Goal: Information Seeking & Learning: Learn about a topic

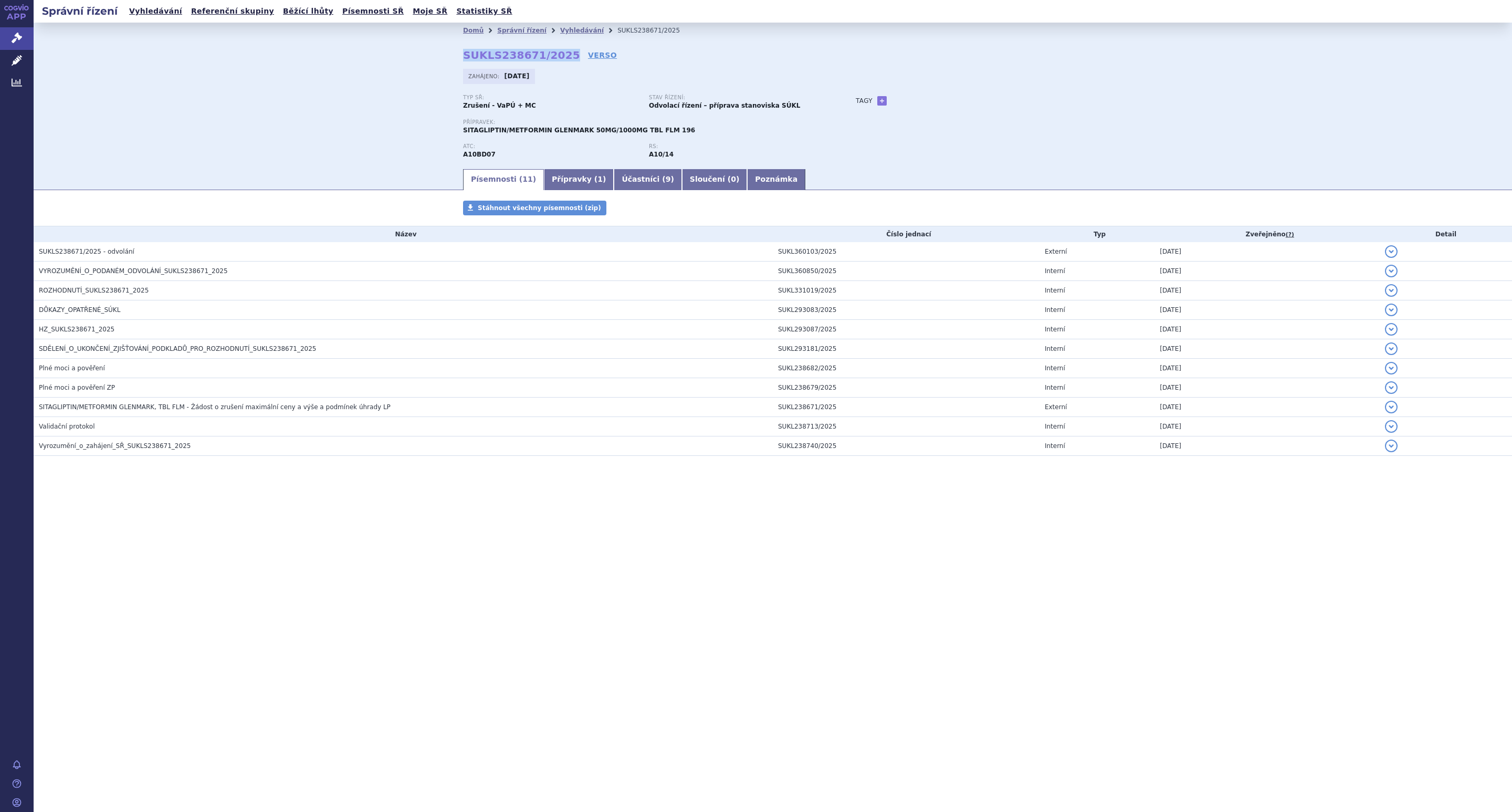
drag, startPoint x: 560, startPoint y: 54, endPoint x: 462, endPoint y: 59, distance: 98.1
click at [463, 59] on strong "SUKLS238671/2025" at bounding box center [521, 55] width 117 height 12
copy strong "SUKLS238671/2025"
click at [553, 177] on link "Přípravky ( 1 )" at bounding box center [579, 179] width 70 height 21
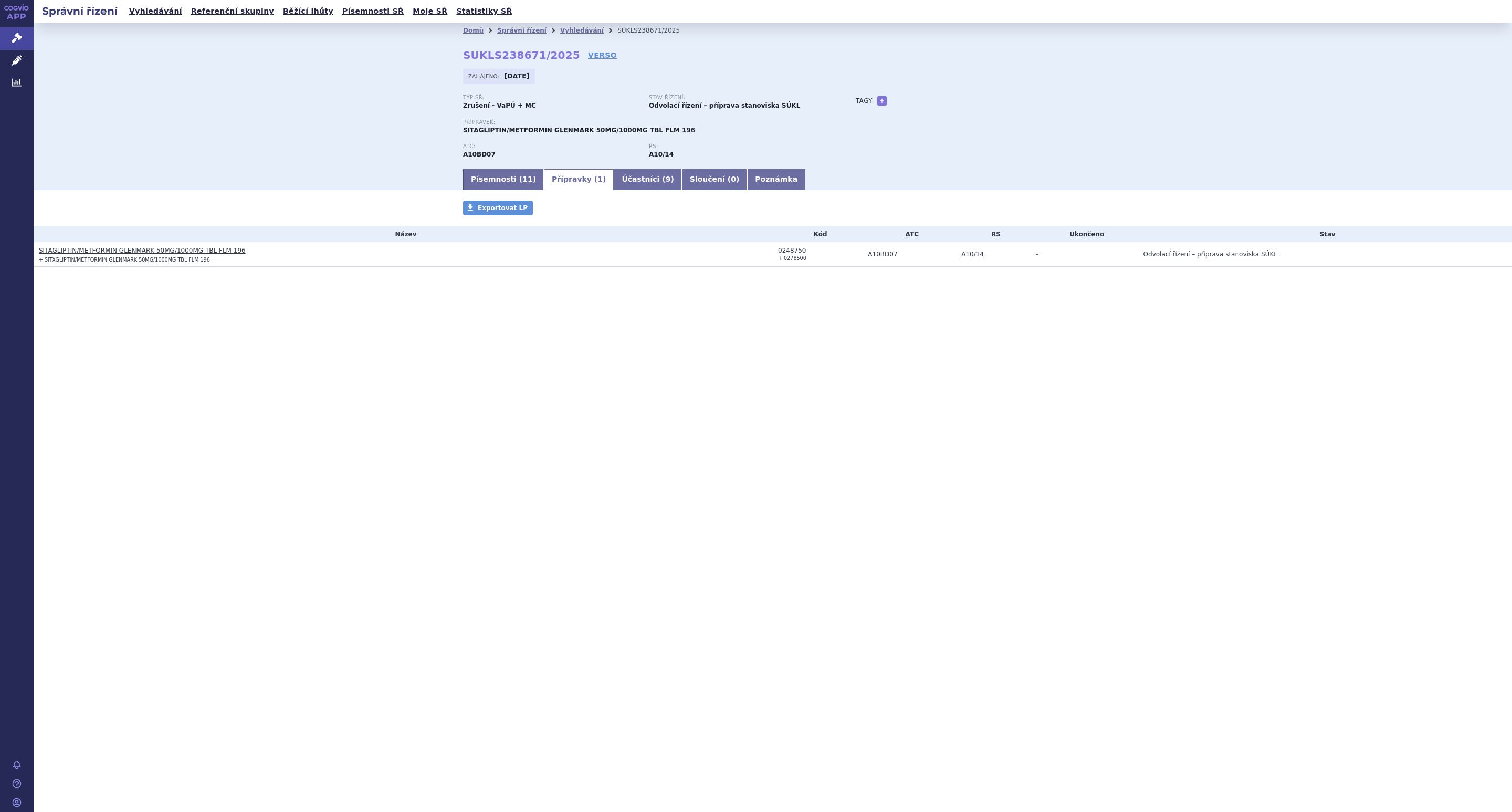
click at [795, 251] on div "0248750" at bounding box center [820, 250] width 85 height 7
copy div "0248750"
click at [563, 24] on li "Vyhledávání" at bounding box center [589, 30] width 58 height 16
click at [563, 31] on link "Vyhledávání" at bounding box center [582, 30] width 44 height 7
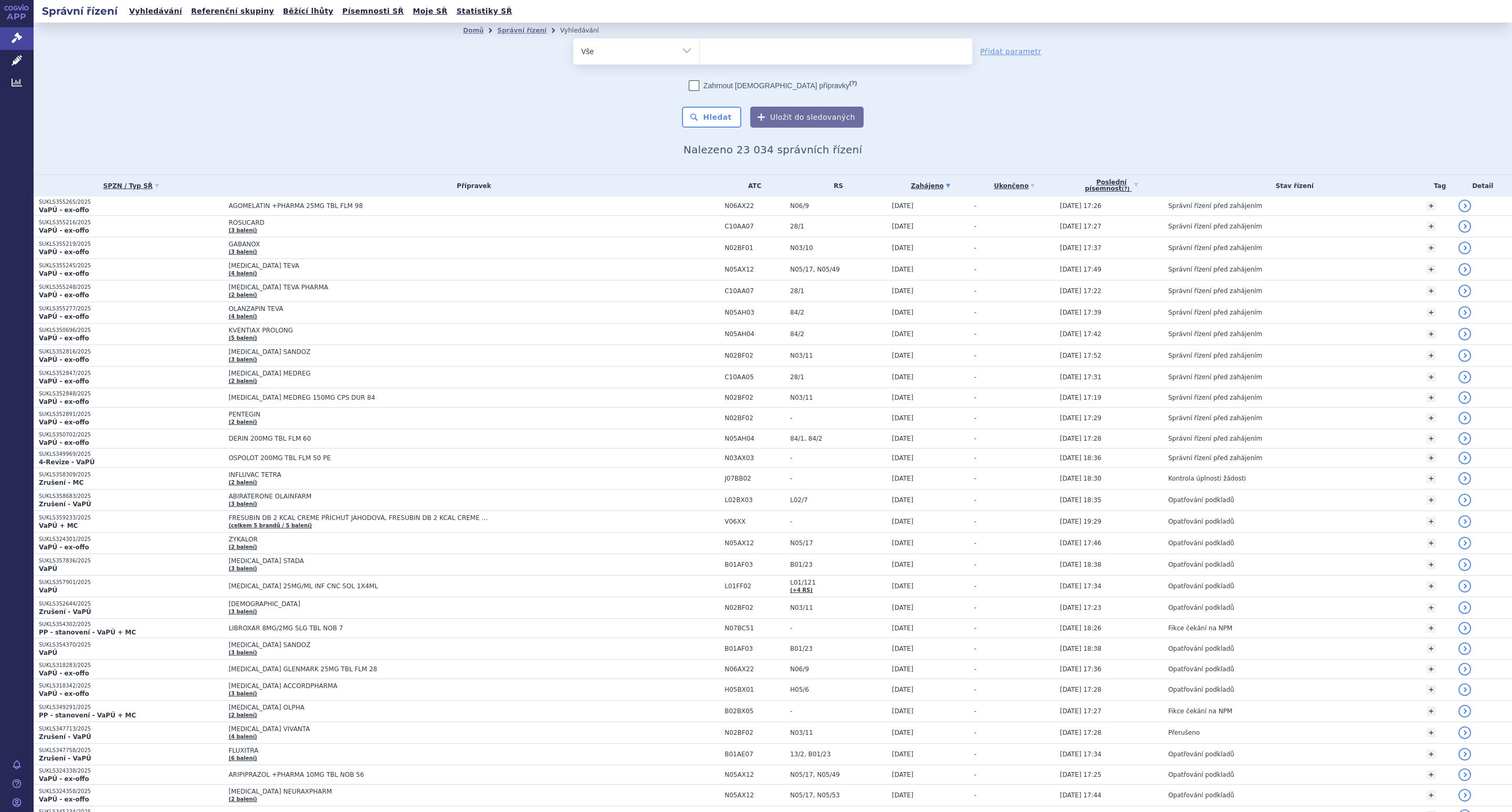
click at [754, 52] on ul at bounding box center [835, 49] width 272 height 22
click at [700, 52] on select at bounding box center [700, 51] width 1 height 26
paste input "0248750"
type input "0248750"
select select "0248750"
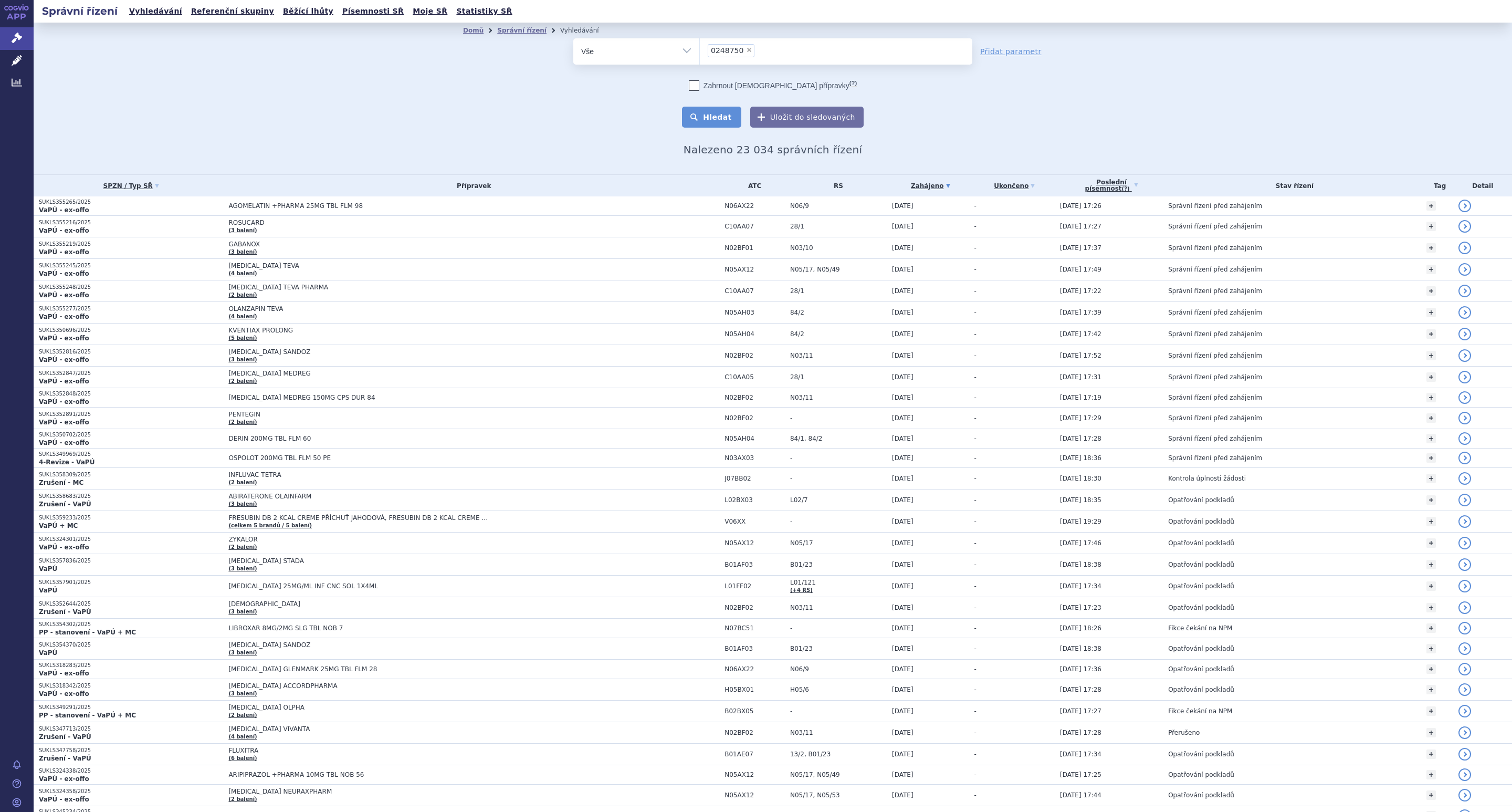
click at [709, 120] on button "Hledat" at bounding box center [711, 117] width 59 height 21
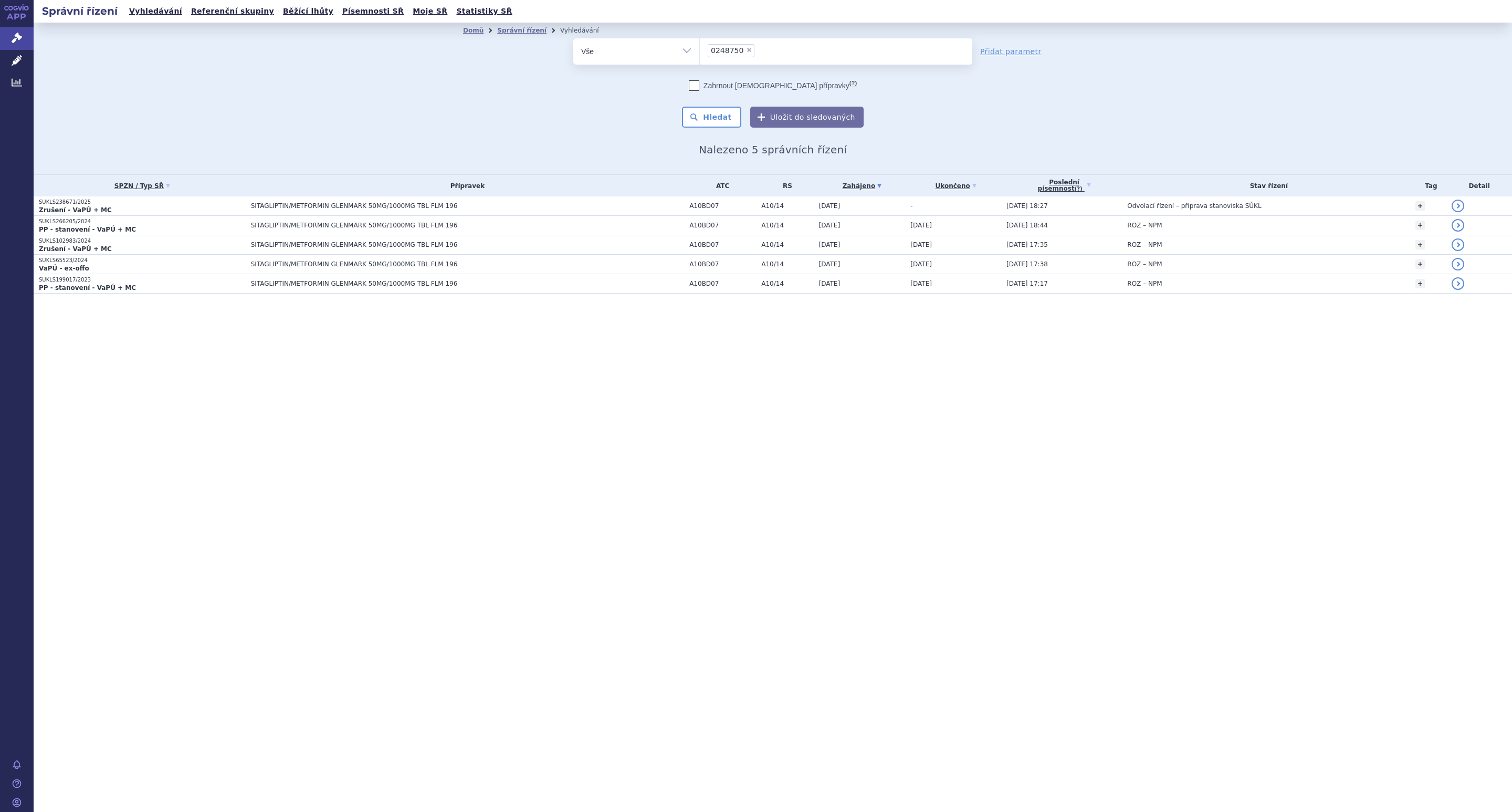
click at [536, 142] on div "Domů Správní řízení Vyhledávání Vyhledávání ve správních řízeních odstranit Vše…" at bounding box center [773, 97] width 661 height 118
click at [479, 208] on span "SITAGLIPTIN/METFORMIN GLENMARK 50MG/1000MG TBL FLM 196" at bounding box center [381, 206] width 262 height 7
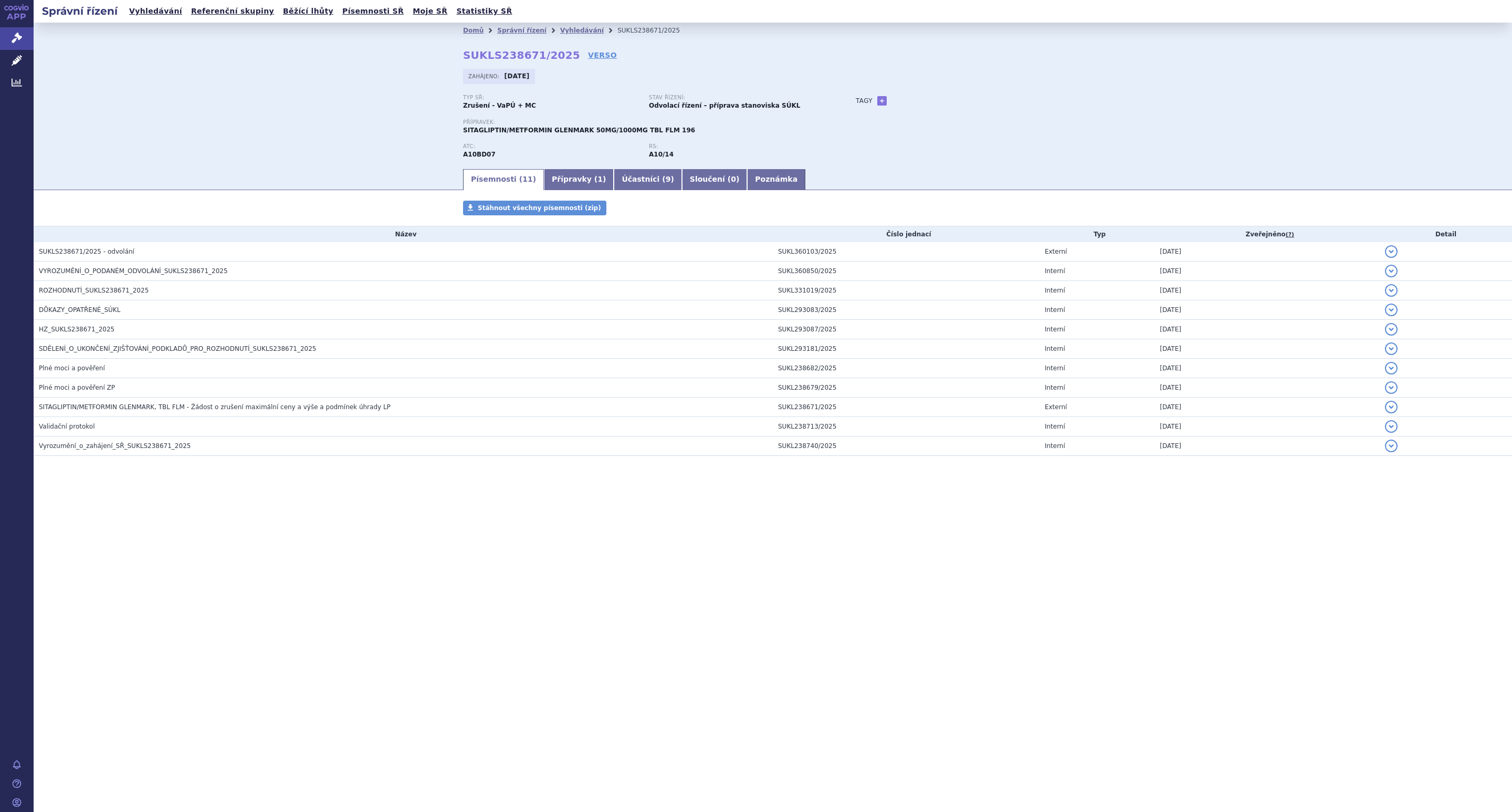
click at [429, 158] on div "Domů Správní řízení Vyhledávání SUKLS238671/2025 SUKLS238671/2025 VERSO Zahájen…" at bounding box center [773, 95] width 1479 height 145
click at [272, 118] on div "Domů Správní řízení Vyhledávání SUKLS238671/2025 SUKLS238671/2025 VERSO Zahájen…" at bounding box center [773, 95] width 1479 height 145
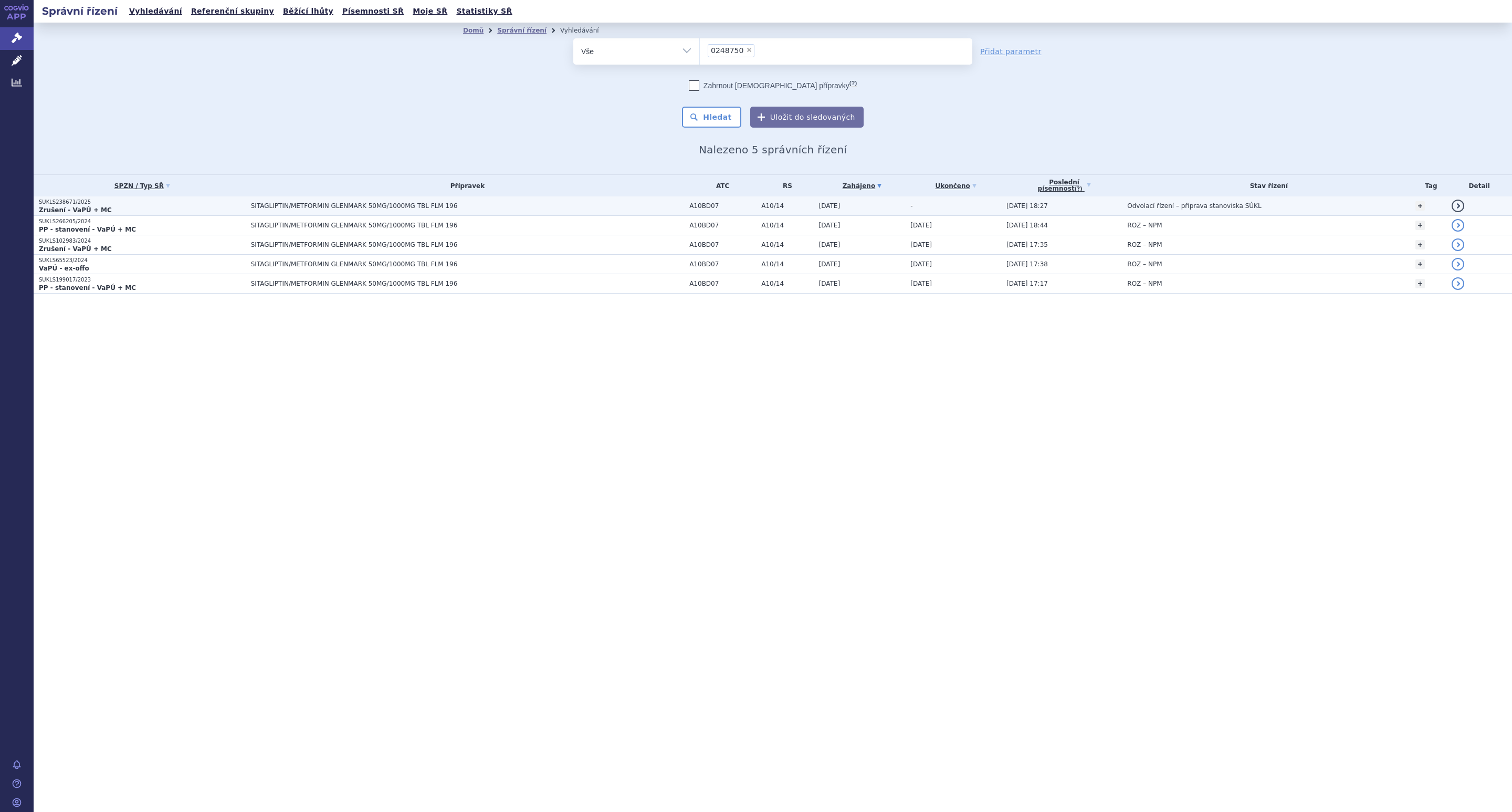
click at [274, 199] on td "SITAGLIPTIN/METFORMIN GLENMARK 50MG/1000MG TBL FLM 196" at bounding box center [465, 206] width 438 height 19
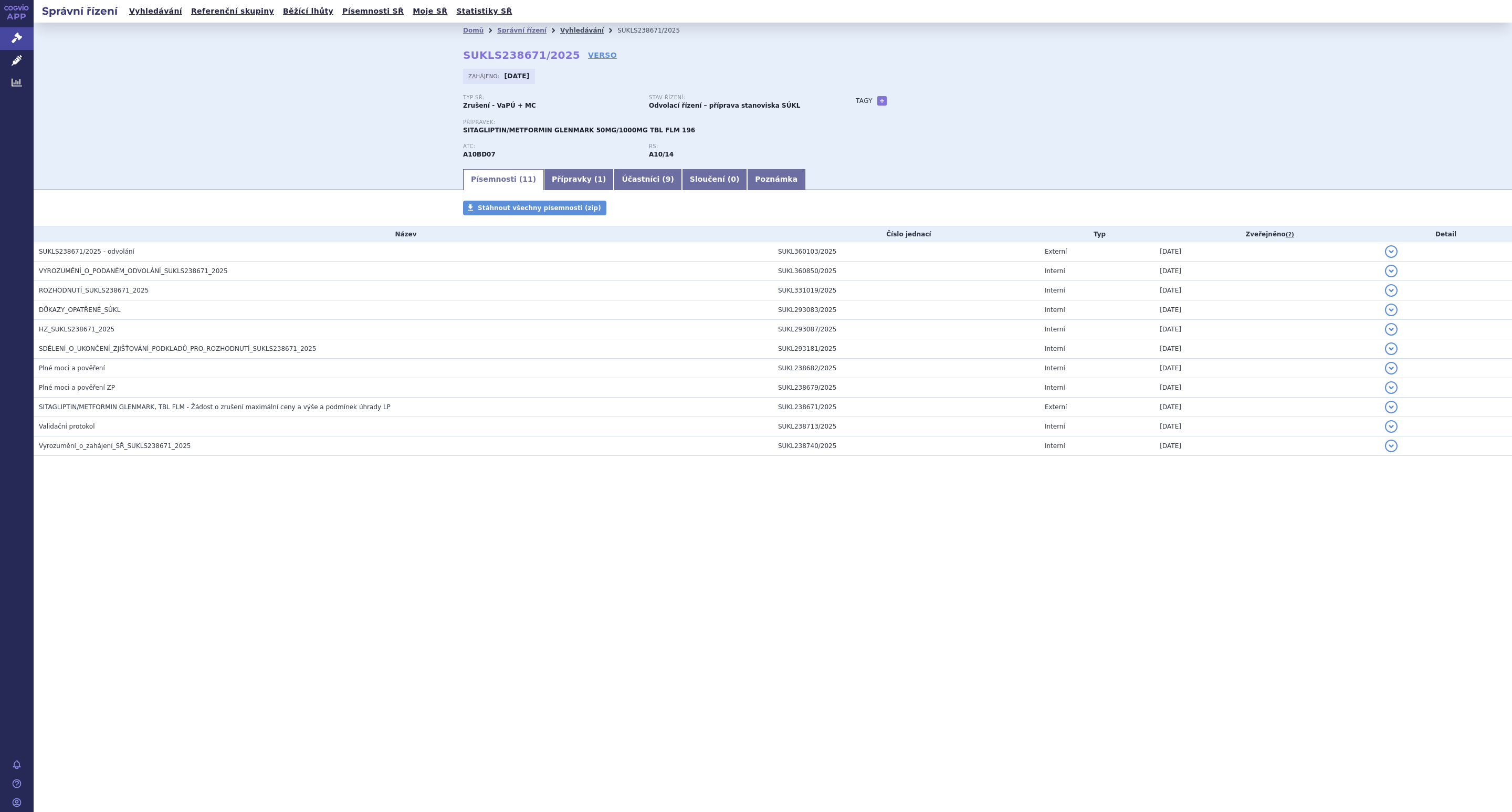
click at [560, 26] on link "Vyhledávání" at bounding box center [582, 30] width 44 height 7
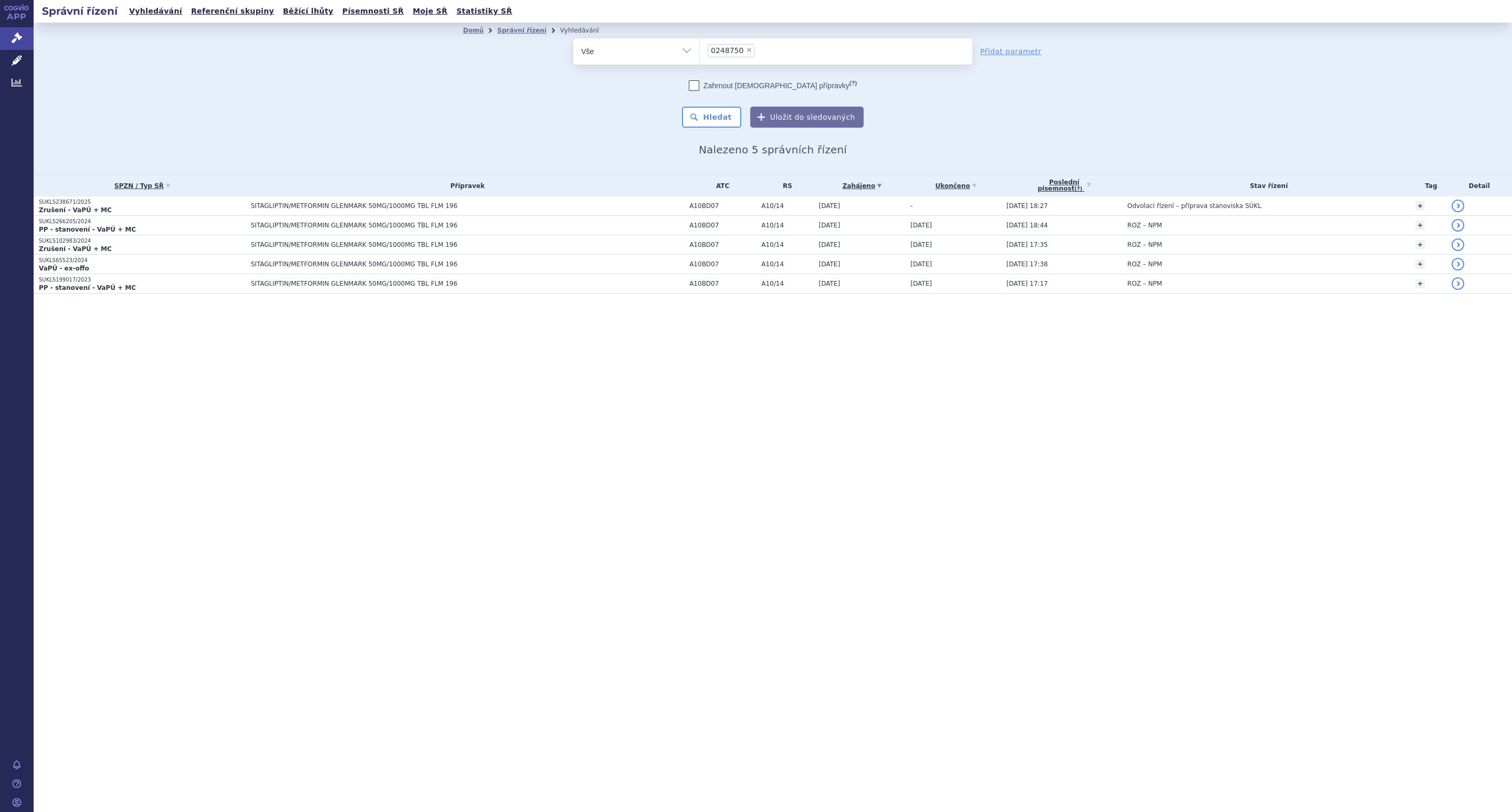
click at [744, 46] on li "× 0248750" at bounding box center [731, 51] width 47 height 13
click at [700, 46] on select "0248750" at bounding box center [700, 51] width 1 height 26
click at [746, 47] on span "×" at bounding box center [749, 50] width 6 height 6
click at [700, 47] on select "0248750" at bounding box center [700, 51] width 1 height 26
select select
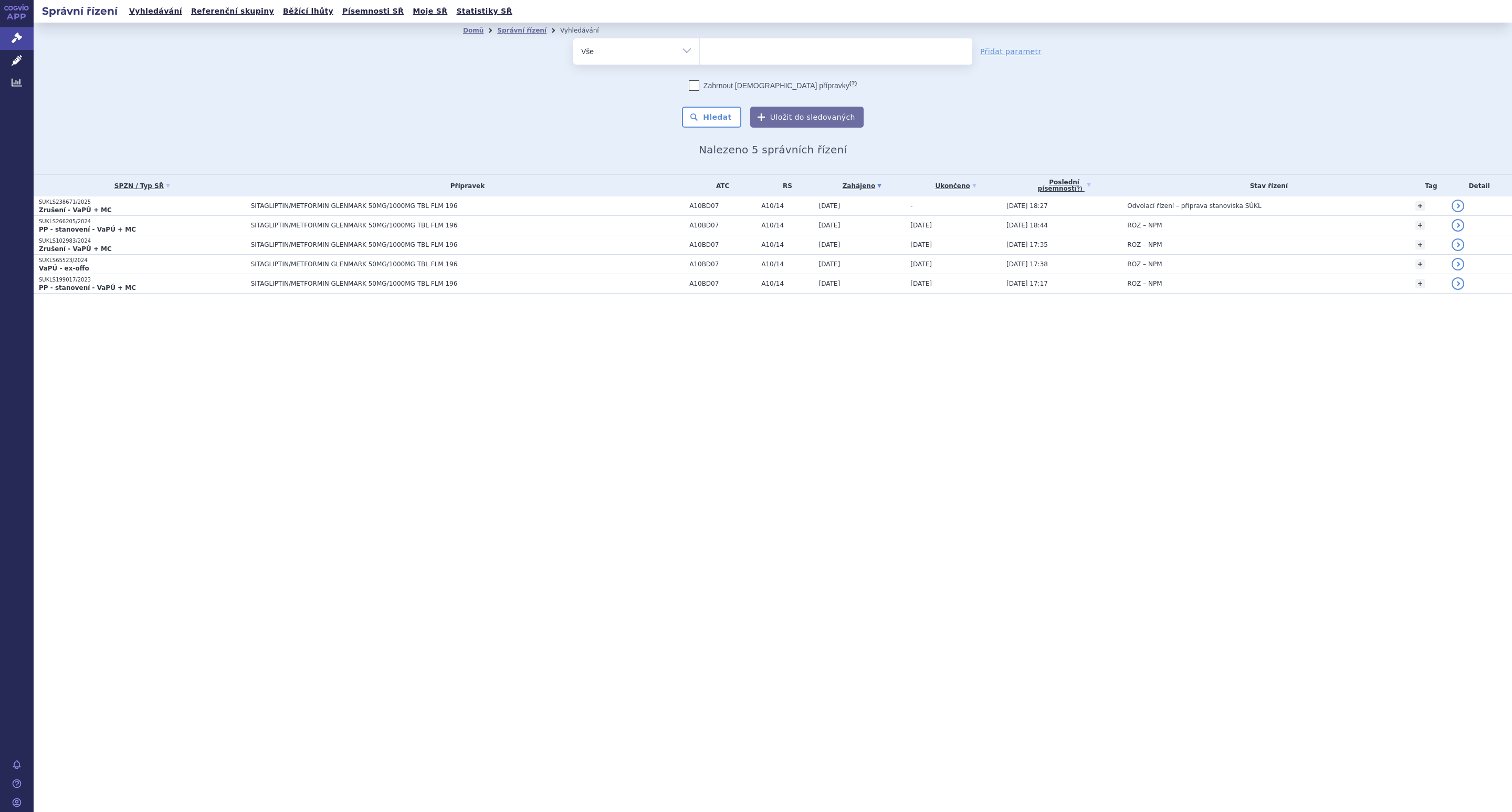
click at [734, 46] on ul at bounding box center [835, 49] width 272 height 22
click at [700, 46] on select "0248750" at bounding box center [700, 51] width 1 height 26
type input "el"
type input "eli"
type input "elid"
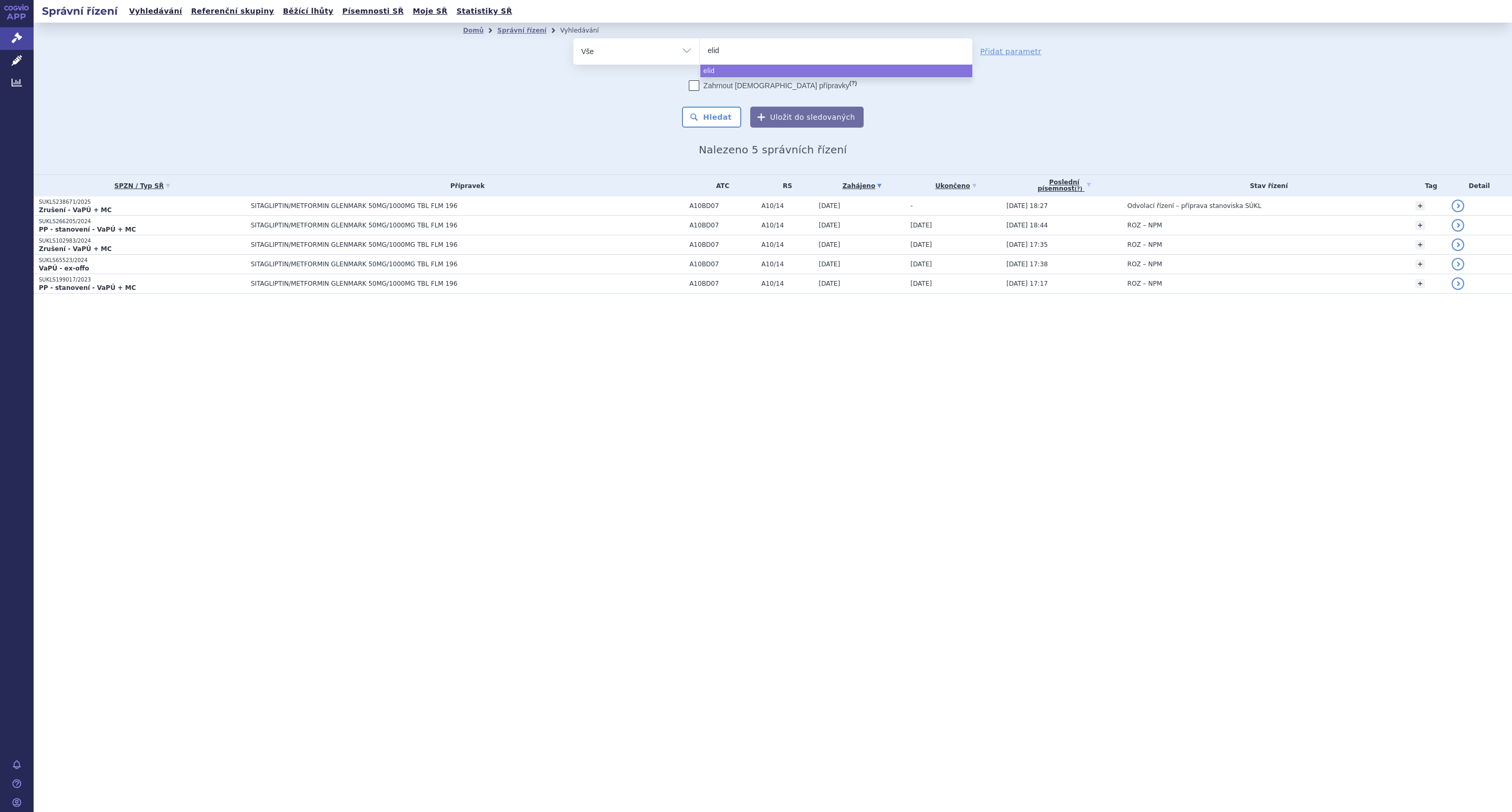
type input "elide"
type input "[MEDICAL_DATA]"
select select "[MEDICAL_DATA]"
click at [704, 123] on button "Hledat" at bounding box center [711, 117] width 59 height 21
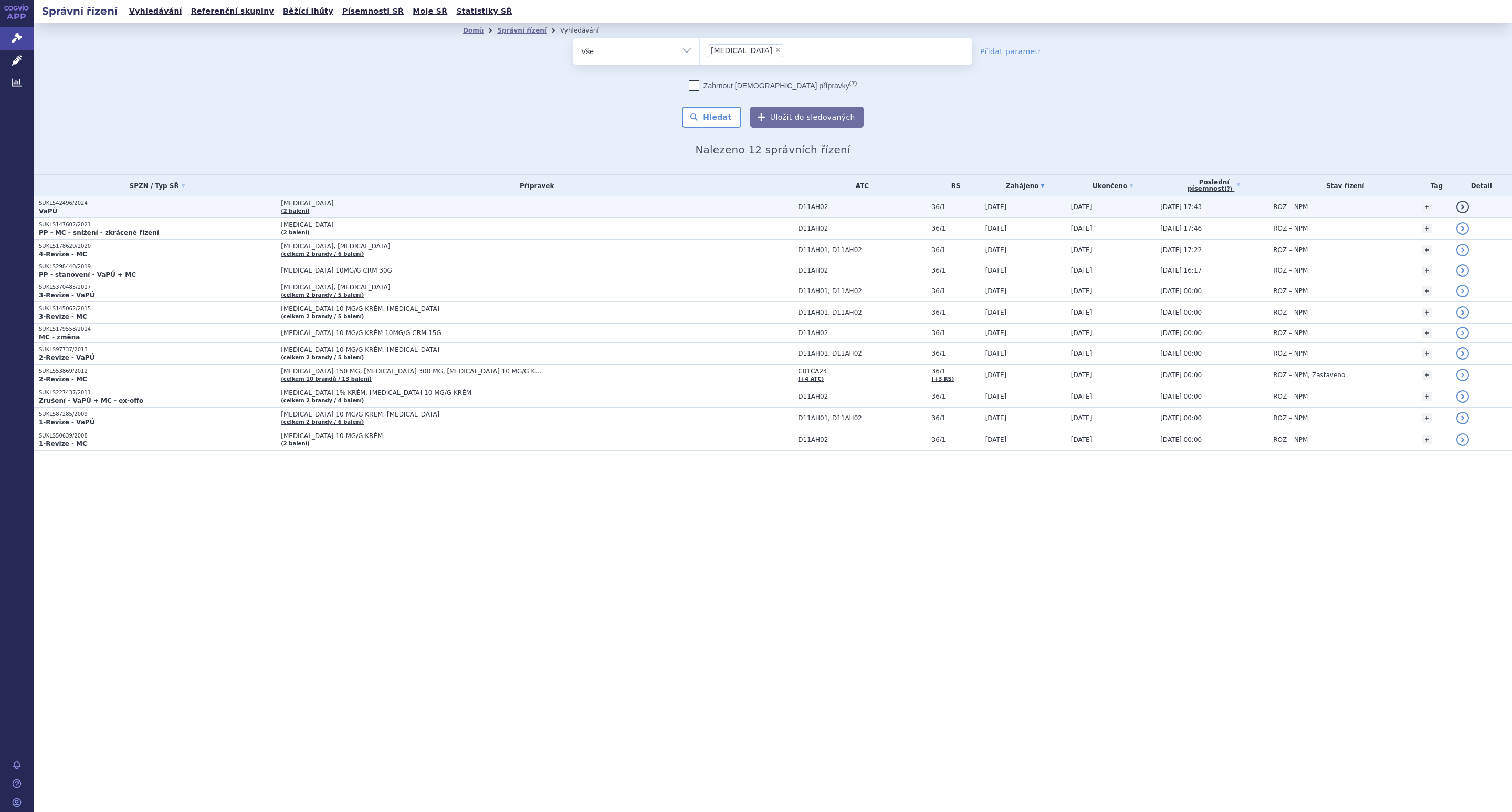
click at [424, 206] on span "[MEDICAL_DATA]" at bounding box center [412, 202] width 262 height 7
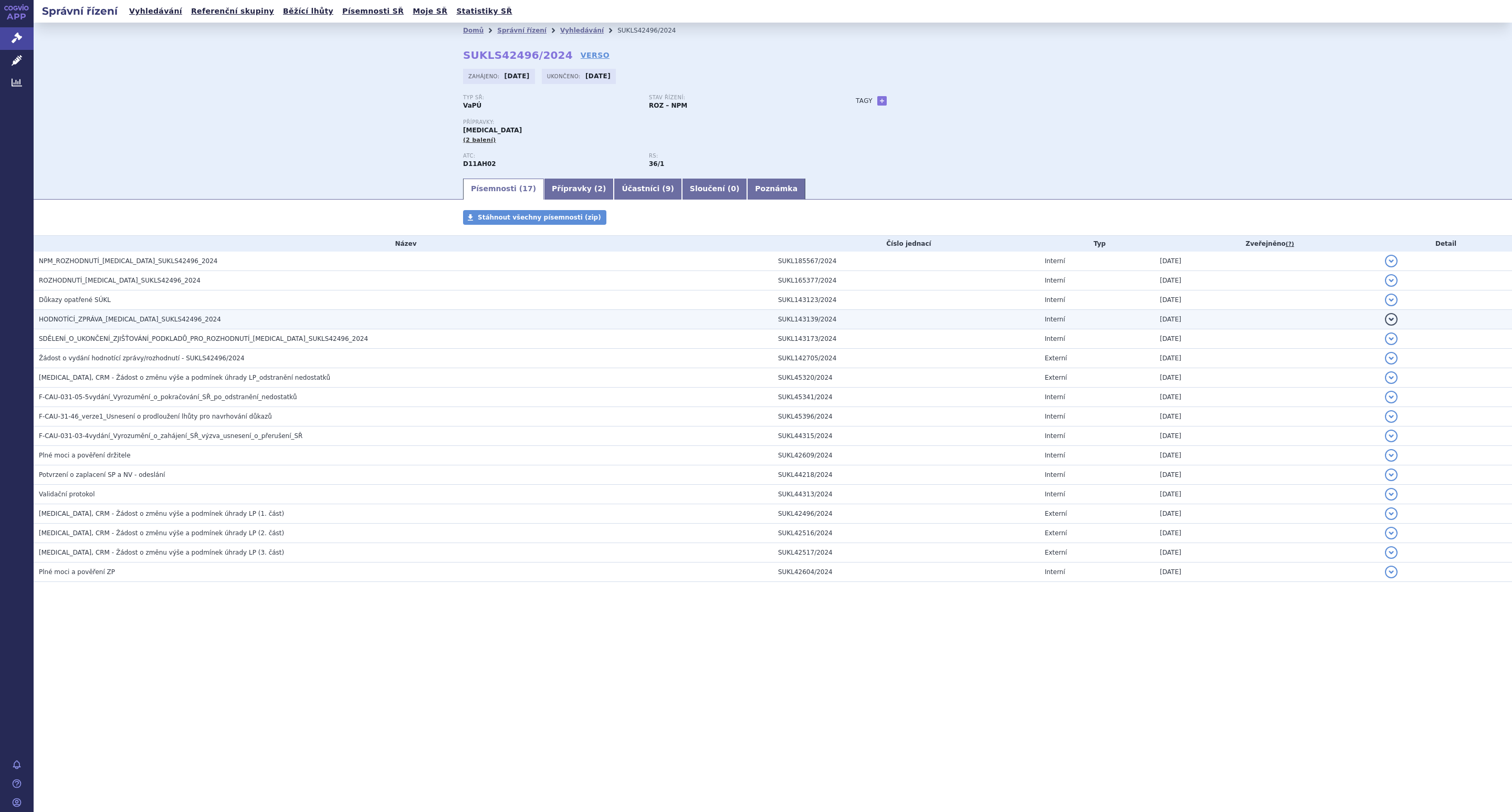
click at [98, 315] on span "HODNOTÍCÍ_ZPRÁVA_ELIDEL_SUKLS42496_2024" at bounding box center [130, 318] width 182 height 7
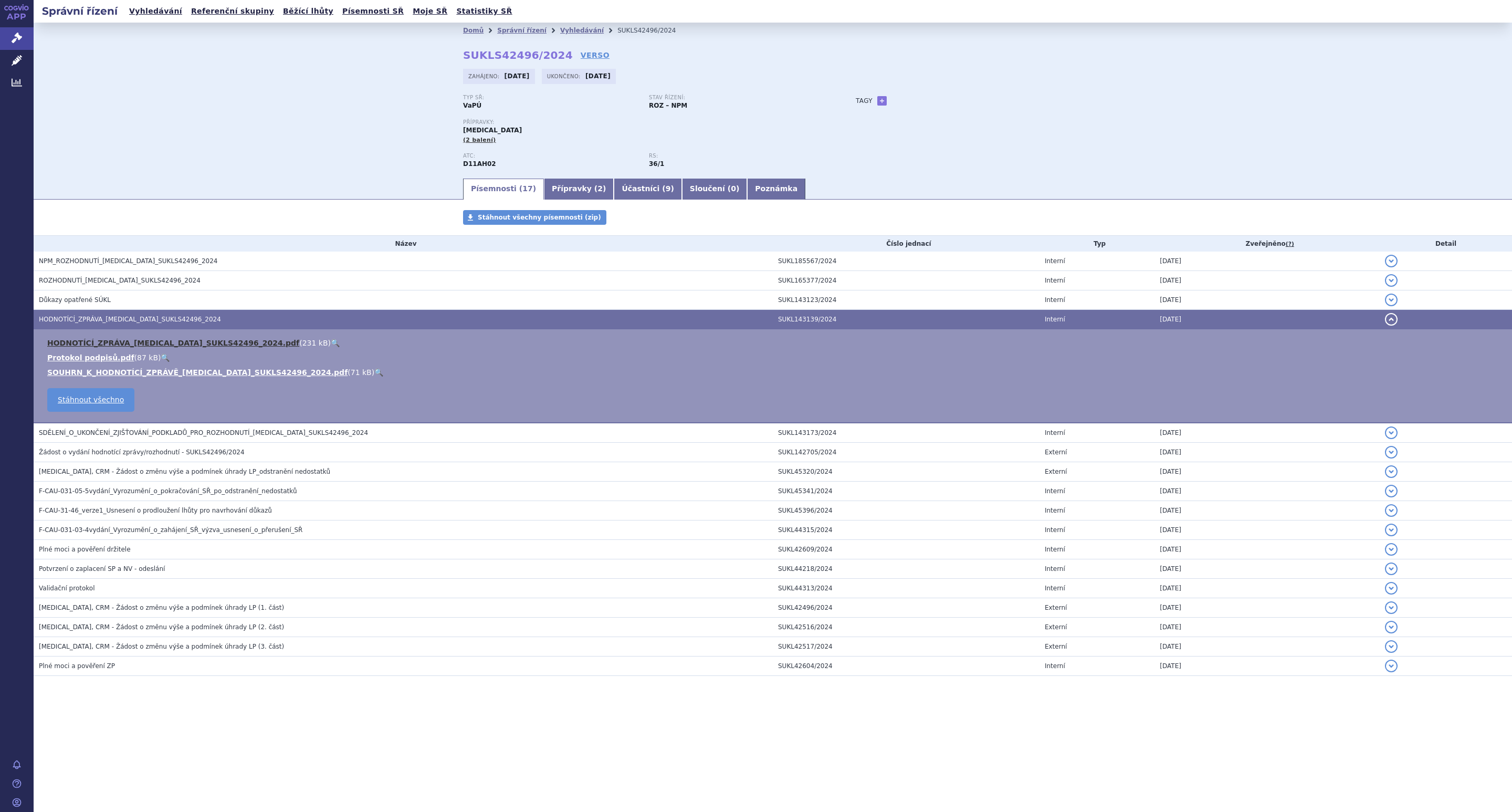
click at [149, 343] on link "HODNOTÍCÍ_ZPRÁVA_ELIDEL_SUKLS42496_2024.pdf" at bounding box center [174, 343] width 252 height 9
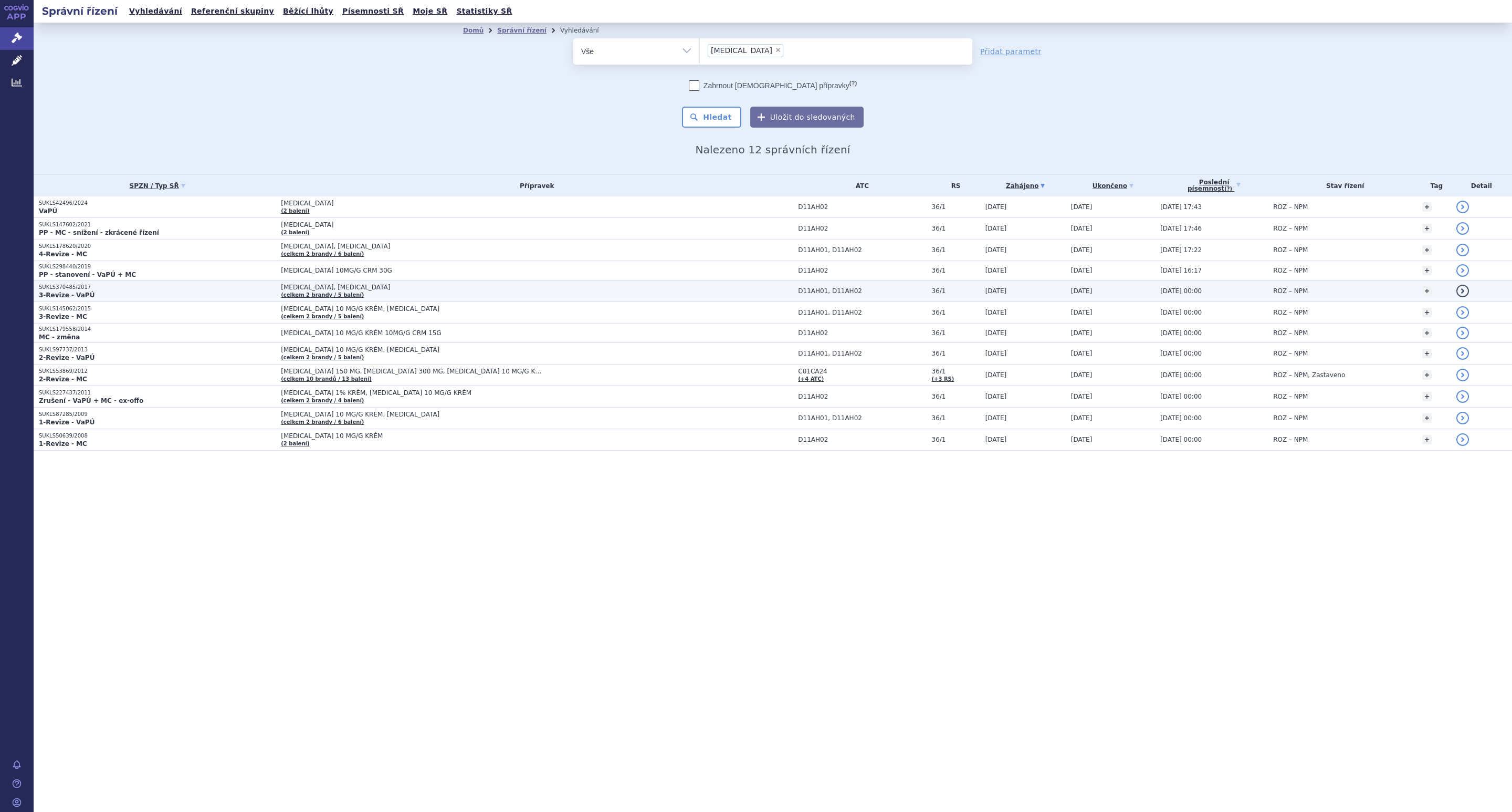
click at [328, 291] on span "[MEDICAL_DATA], [MEDICAL_DATA]" at bounding box center [412, 286] width 262 height 7
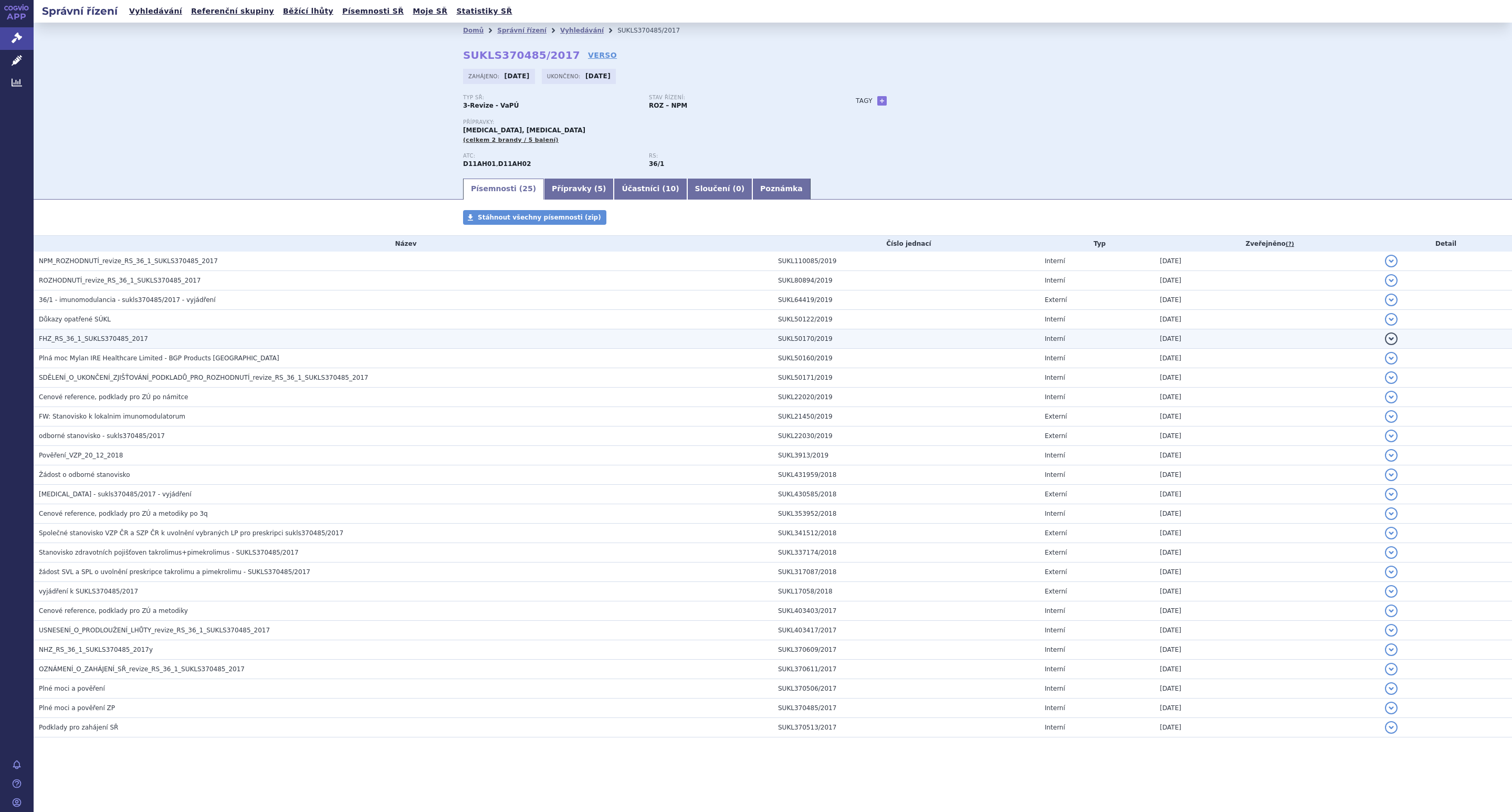
click at [104, 336] on span "FHZ_RS_36_1_SUKLS370485_2017" at bounding box center [93, 338] width 109 height 7
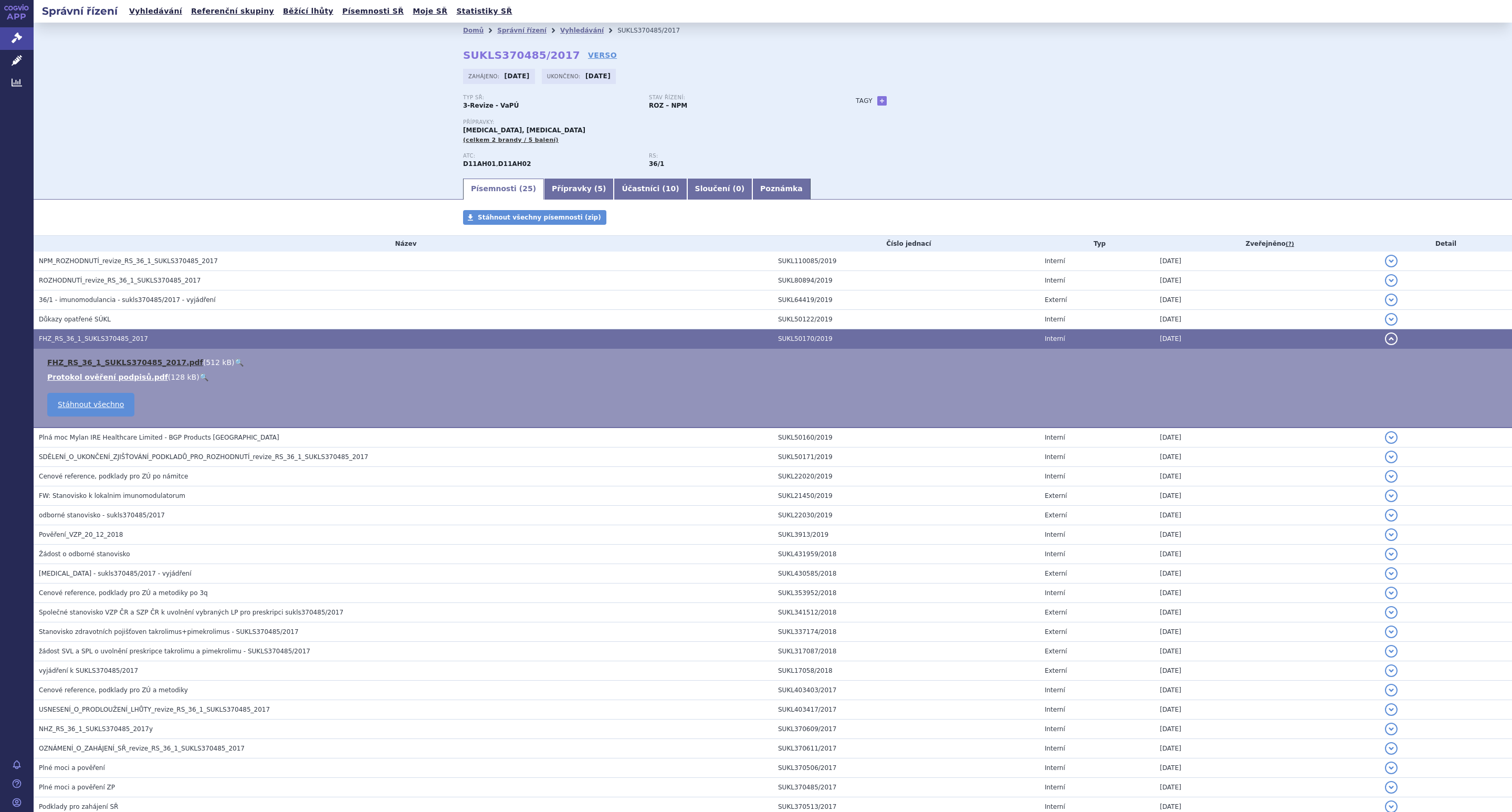
click at [103, 364] on link "FHZ_RS_36_1_SUKLS370485_2017.pdf" at bounding box center [125, 362] width 156 height 9
click at [265, 144] on div "Domů Správní řízení Vyhledávání SUKLS370485/2017 SUKLS370485/2017 VERSO Zahájen…" at bounding box center [773, 100] width 1479 height 154
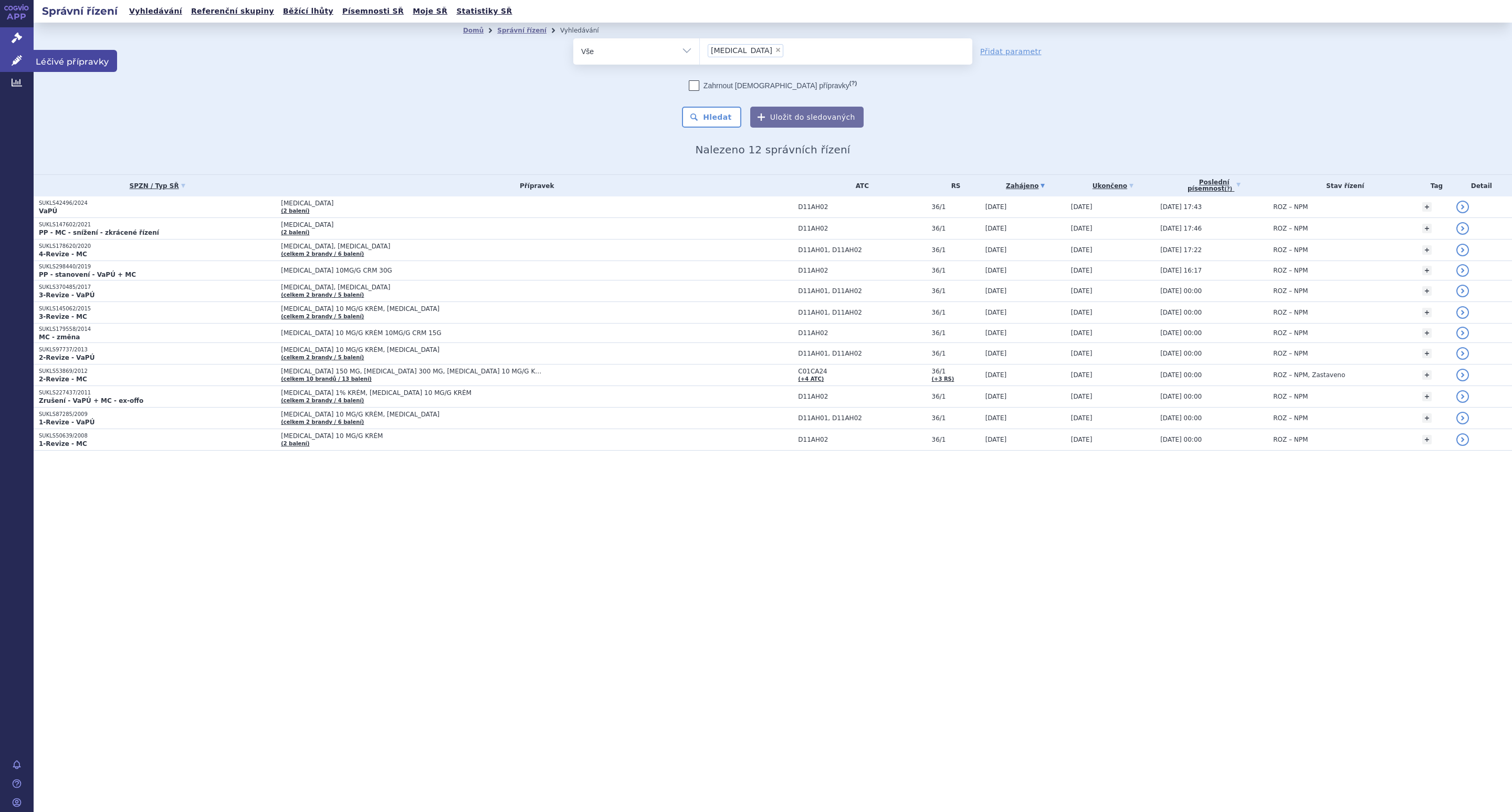
click at [41, 52] on span "Léčivé přípravky" at bounding box center [75, 61] width 83 height 22
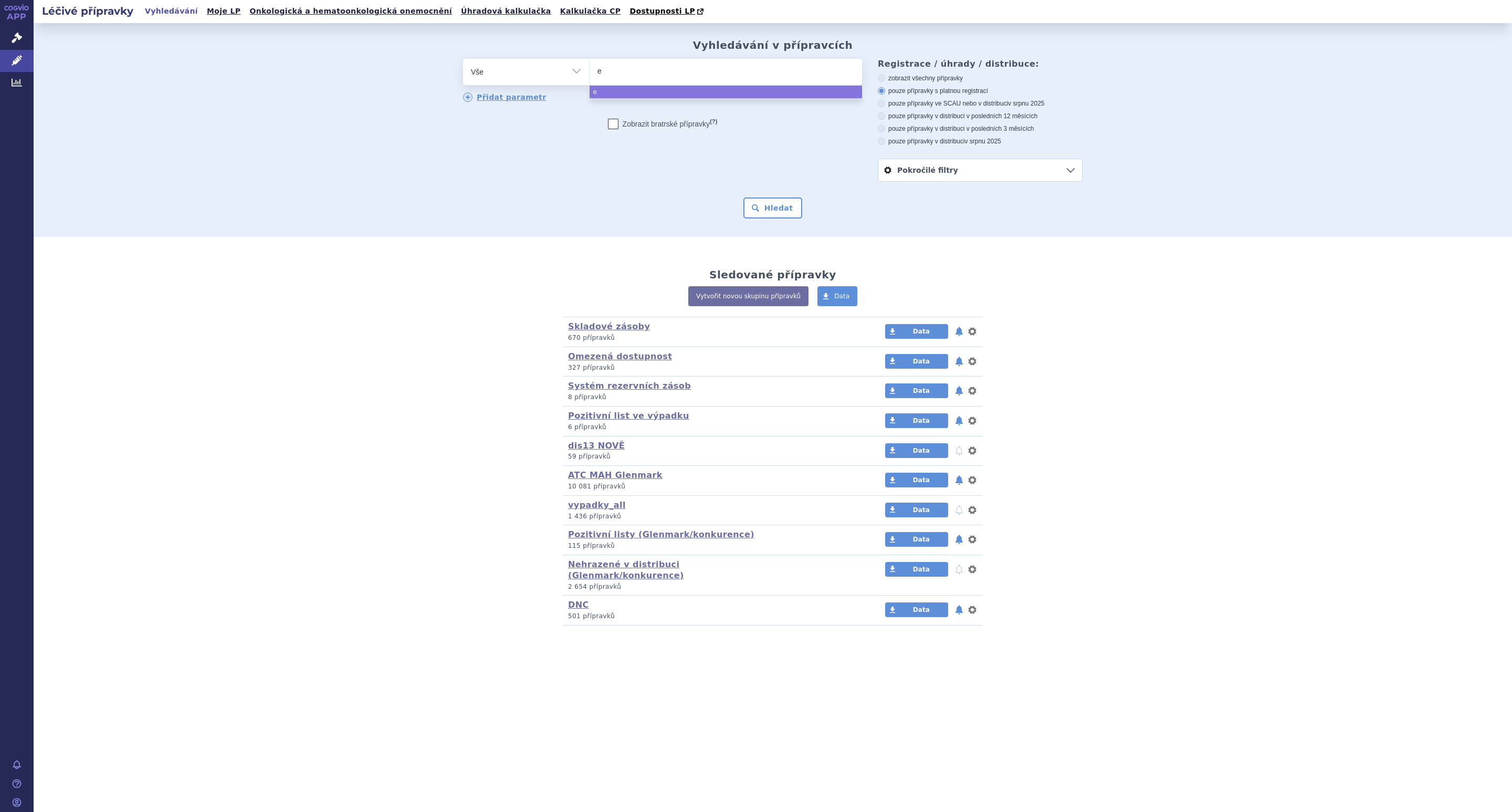
type input "el"
type input "[PERSON_NAME]"
type input "elid"
type input "elide"
type input "[MEDICAL_DATA]"
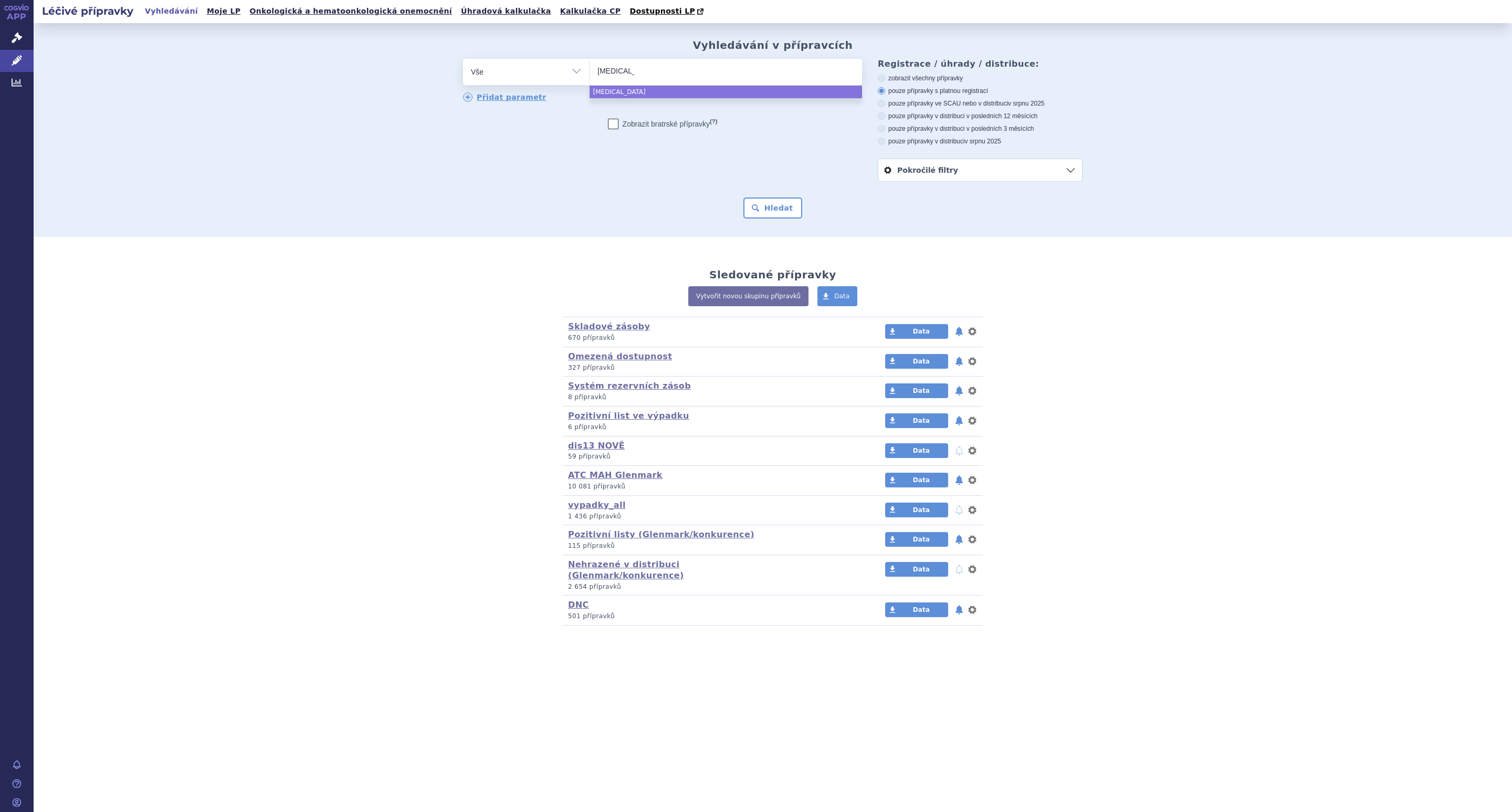
select select "[MEDICAL_DATA]"
click at [772, 206] on button "Hledat" at bounding box center [773, 208] width 59 height 21
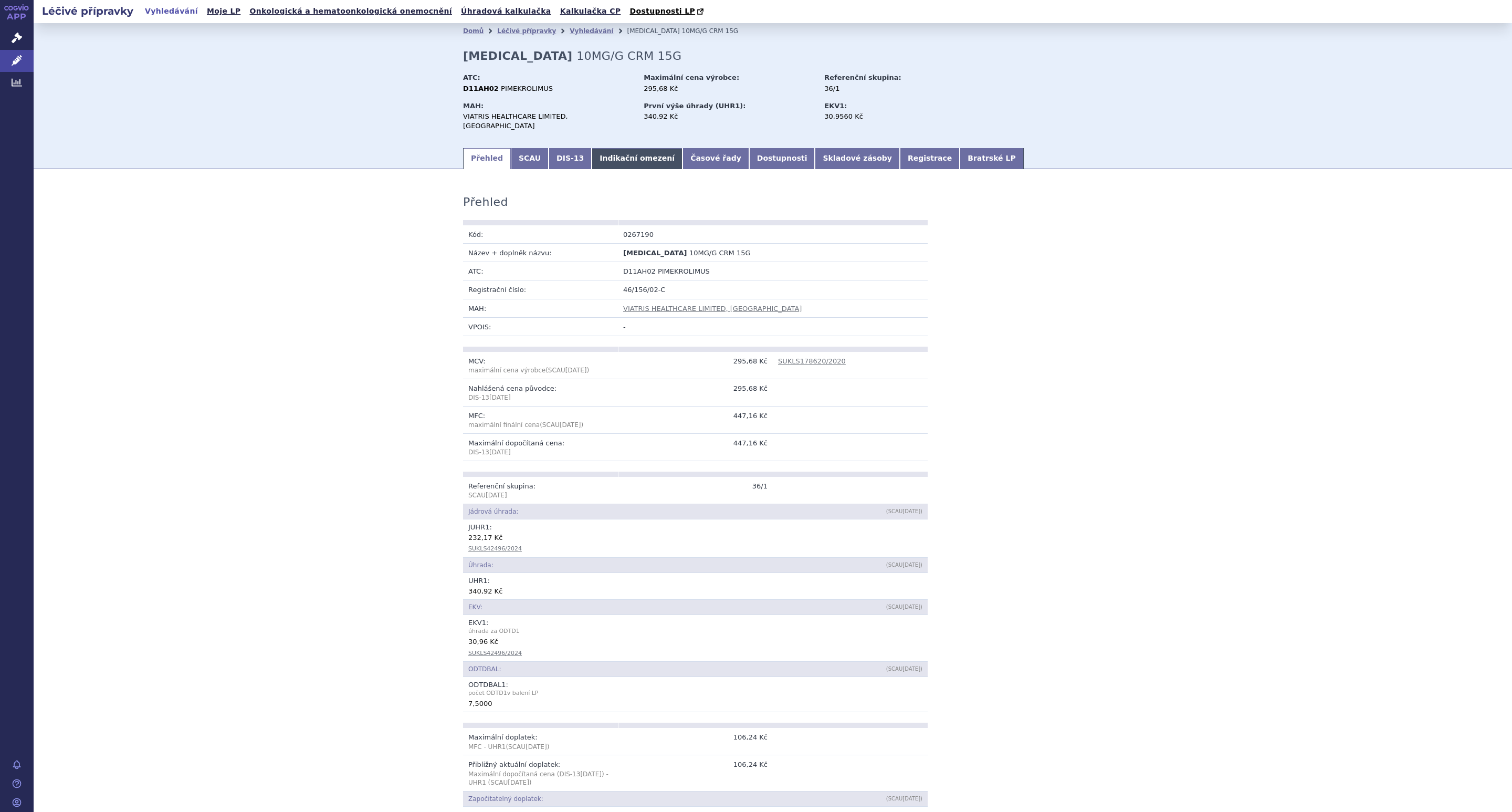
click at [599, 148] on link "Indikační omezení" at bounding box center [637, 158] width 91 height 21
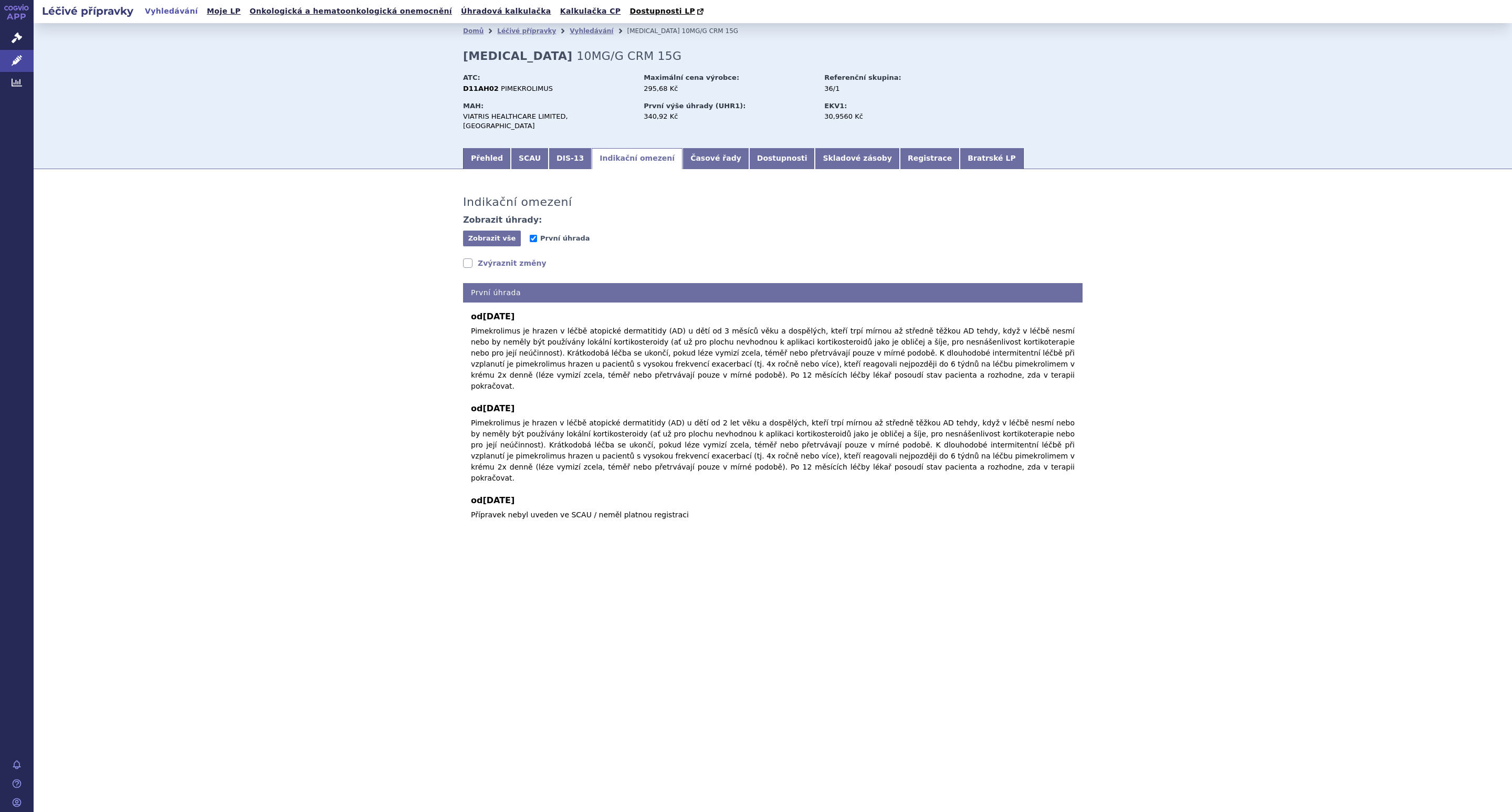
click at [495, 258] on link "Zvýraznit změny" at bounding box center [504, 262] width 83 height 10
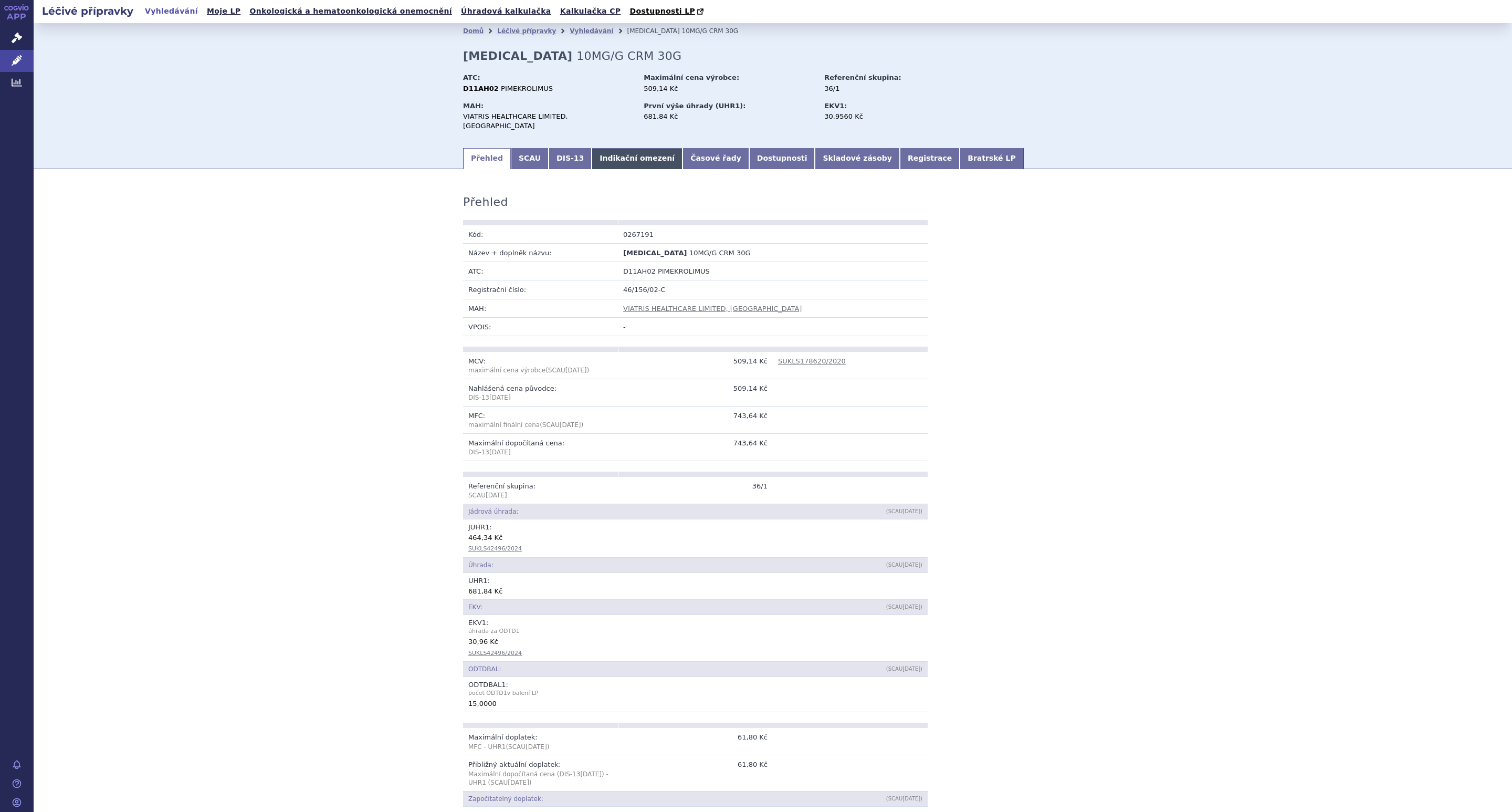
click at [609, 149] on link "Indikační omezení" at bounding box center [637, 158] width 91 height 21
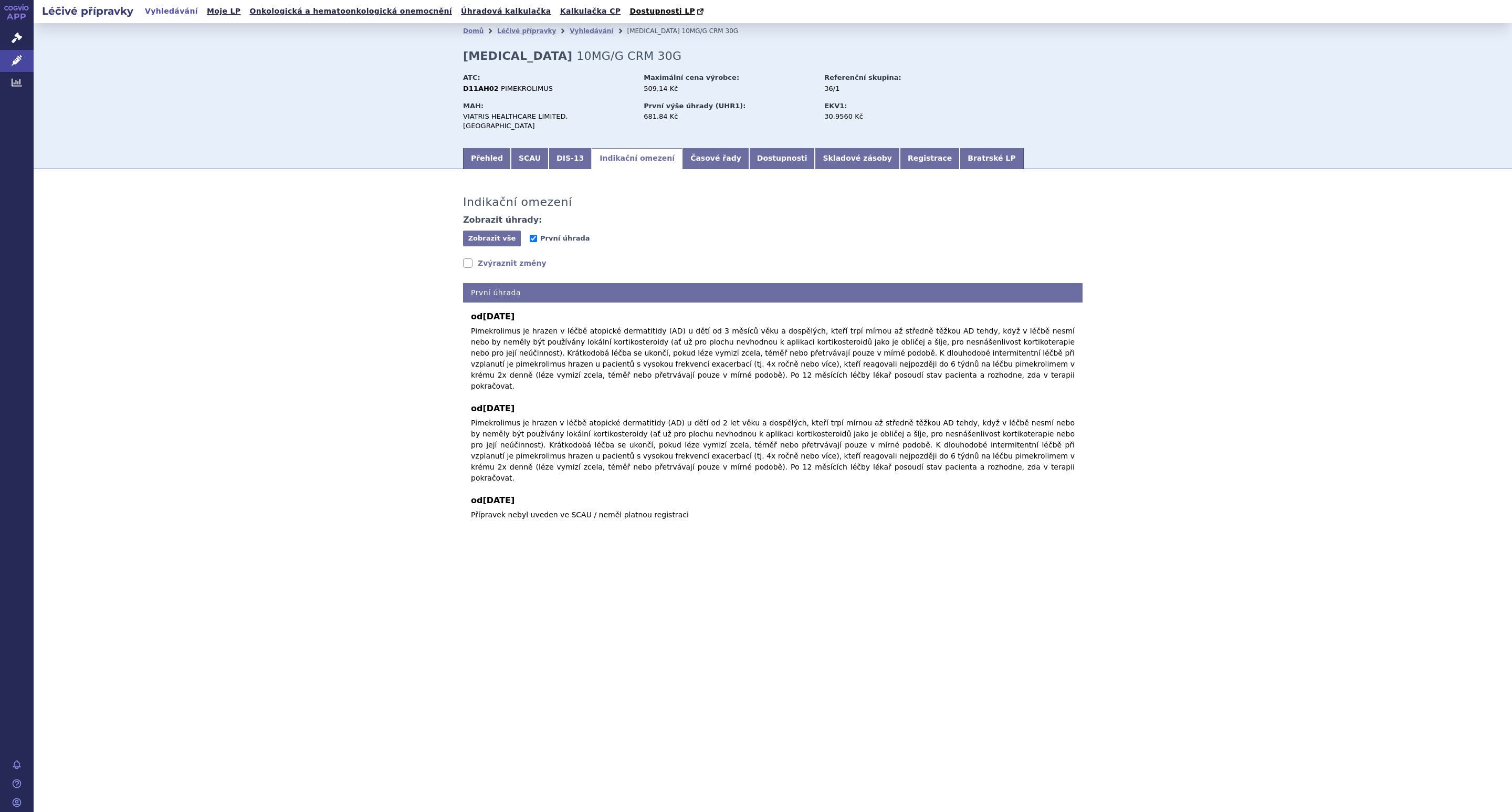
click at [486, 258] on link "Zvýraznit změny" at bounding box center [504, 262] width 83 height 10
click at [749, 152] on link "Dostupnosti" at bounding box center [782, 158] width 66 height 21
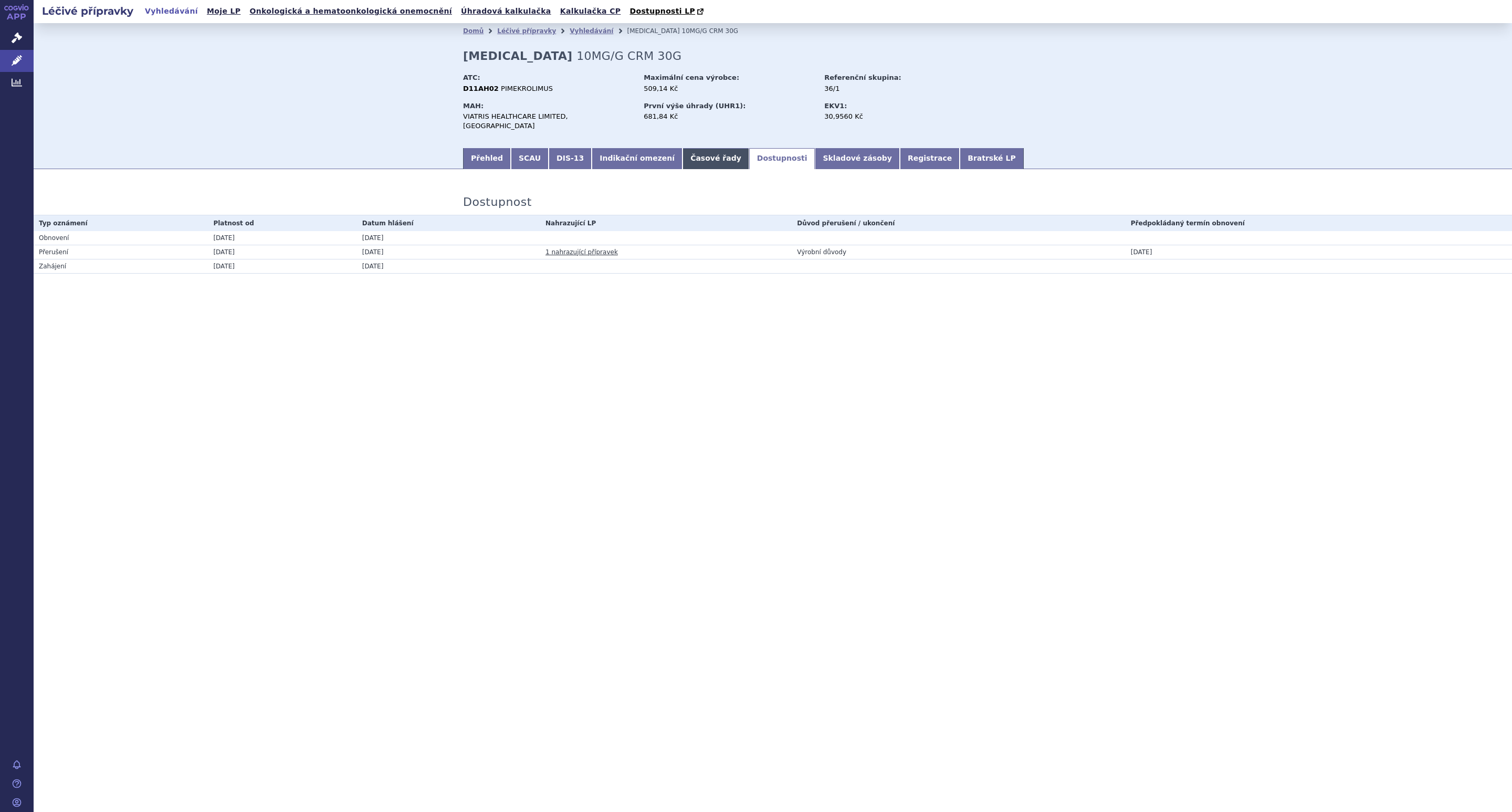
click at [685, 150] on link "Časové řady" at bounding box center [716, 158] width 67 height 21
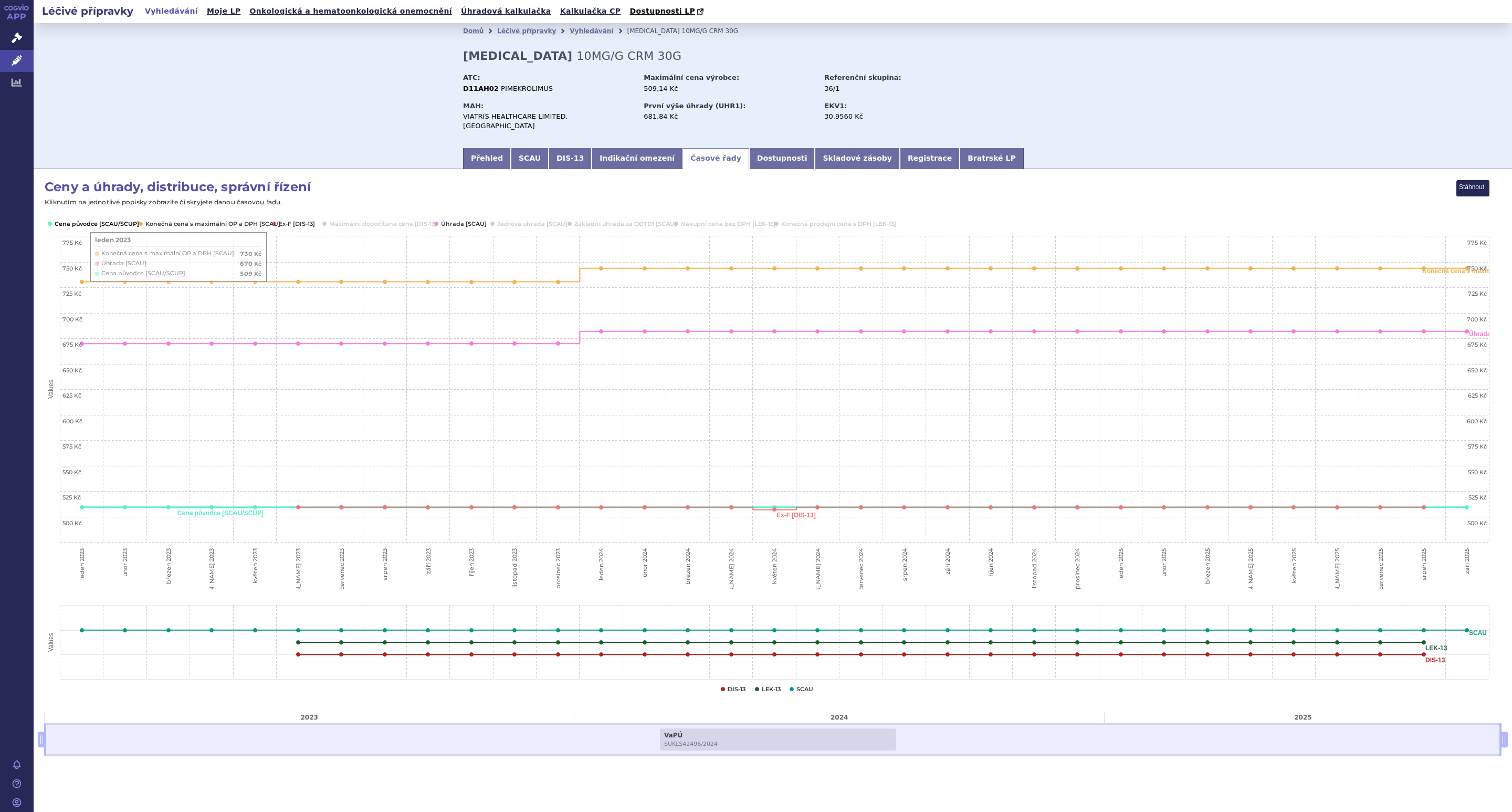
click at [81, 220] on button "Show Cena původce [SCAU/SCUP]" at bounding box center [91, 223] width 73 height 9
click at [296, 220] on button "Show Ex-F [DIS-13]" at bounding box center [296, 223] width 37 height 9
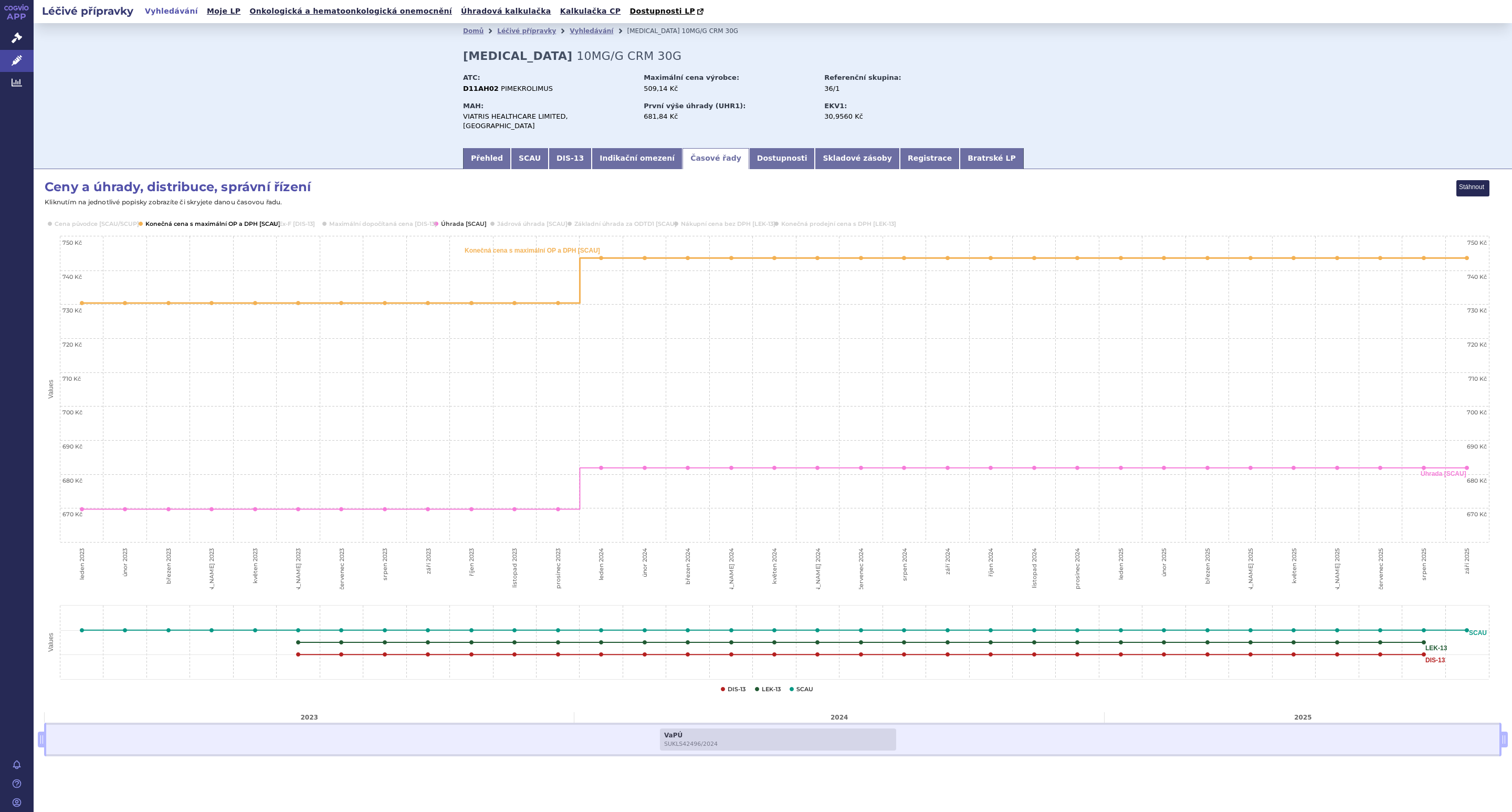
click at [244, 220] on button "Show Konečná cena s maximální OP a DPH [SCAU]" at bounding box center [212, 223] width 133 height 9
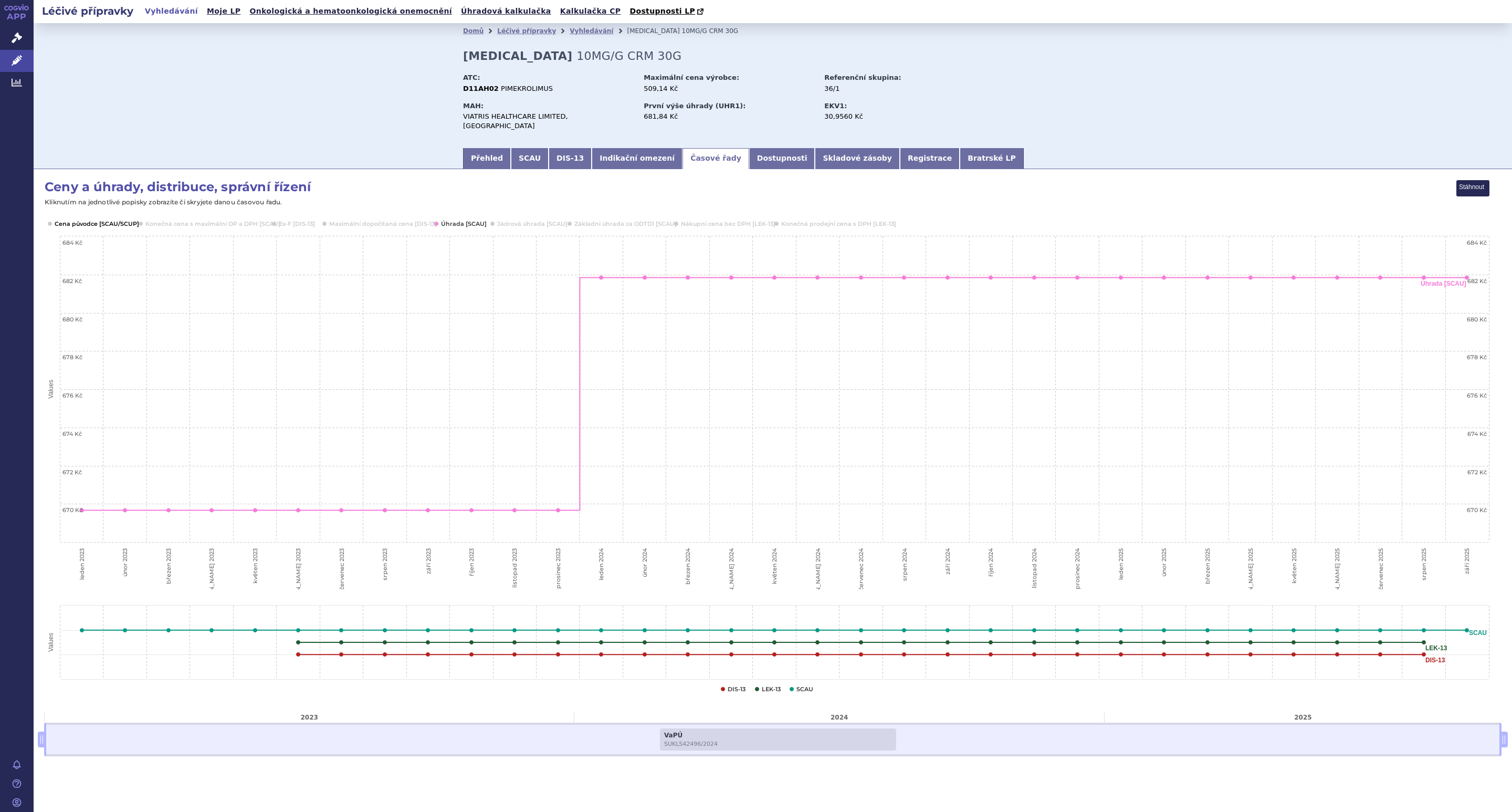
click at [111, 220] on button "Show Cena původce [SCAU/SCUP]" at bounding box center [96, 223] width 83 height 9
